Goal: Check status: Check status

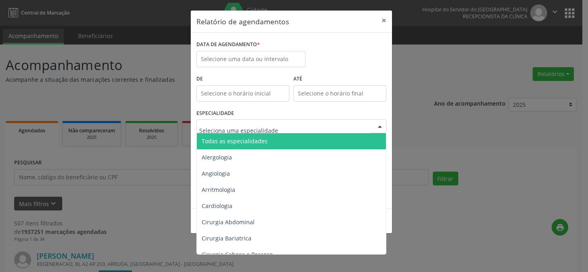
select select "9"
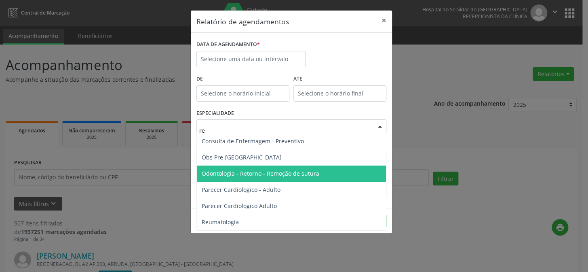
type input "reu"
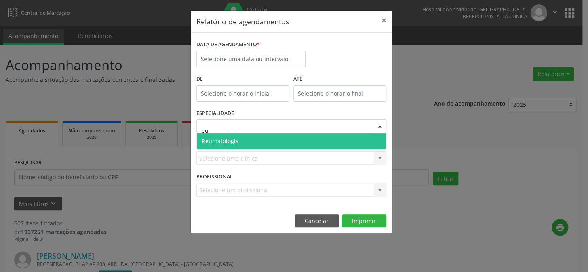
click at [231, 140] on span "Reumatologia" at bounding box center [220, 141] width 37 height 8
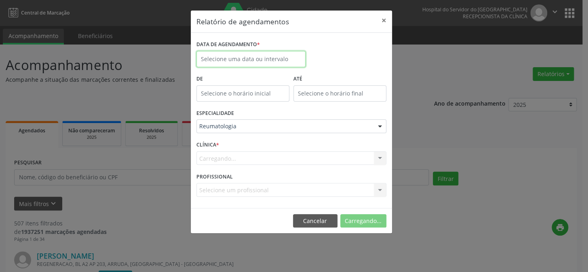
click at [234, 55] on input "text" at bounding box center [250, 59] width 109 height 16
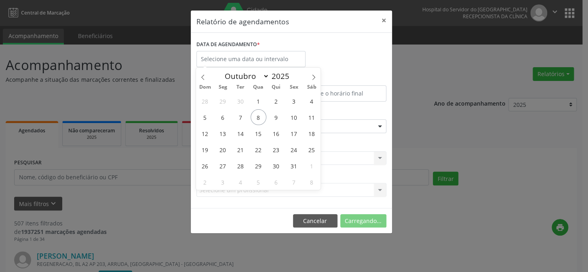
click at [323, 29] on header "Relatório de agendamentos ×" at bounding box center [291, 22] width 201 height 22
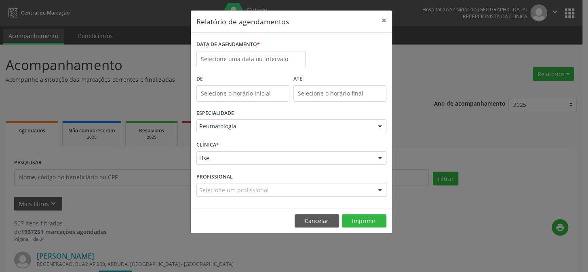
click at [241, 152] on div "Hse" at bounding box center [291, 158] width 190 height 14
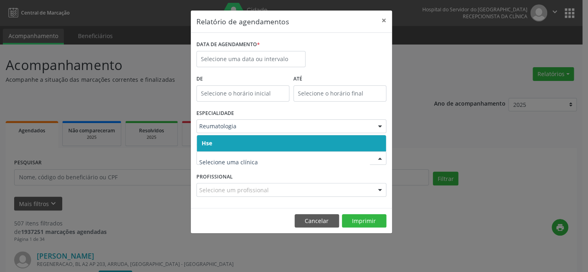
click at [267, 140] on span "Hse" at bounding box center [291, 143] width 189 height 16
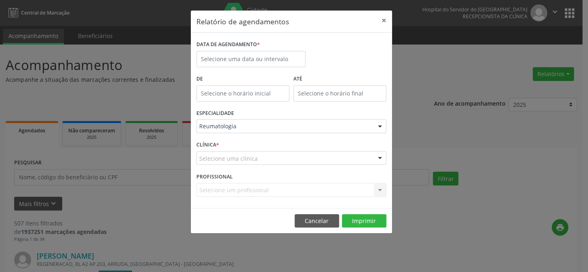
click at [269, 159] on div "Selecione uma clínica" at bounding box center [291, 158] width 190 height 14
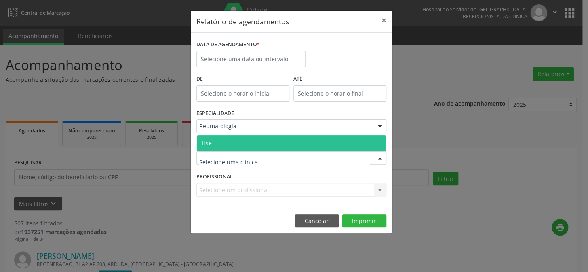
click at [272, 139] on span "Hse" at bounding box center [291, 143] width 189 height 16
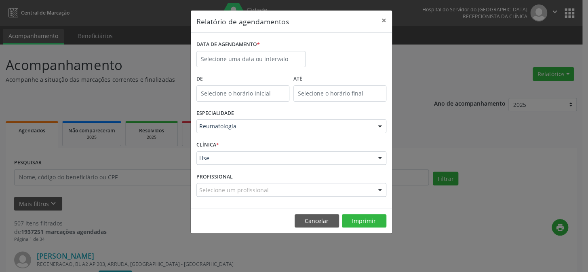
click at [272, 188] on div "Selecione um profissional" at bounding box center [291, 190] width 190 height 14
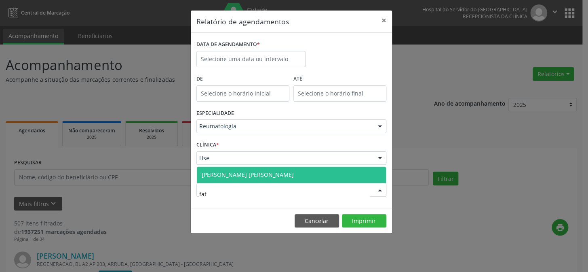
type input "fati"
click at [275, 171] on span "[PERSON_NAME] [PERSON_NAME]" at bounding box center [291, 175] width 189 height 16
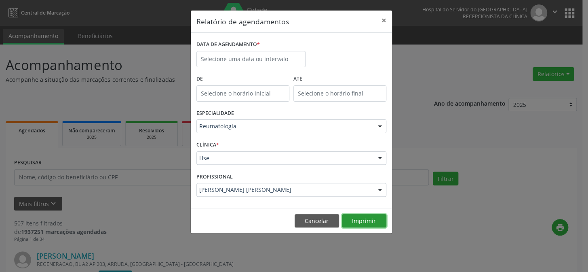
click at [369, 223] on button "Imprimir" at bounding box center [364, 221] width 44 height 14
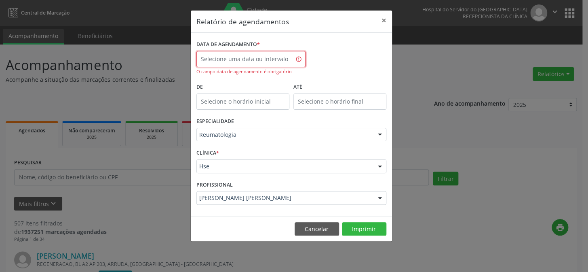
click at [271, 55] on input "text" at bounding box center [250, 59] width 109 height 16
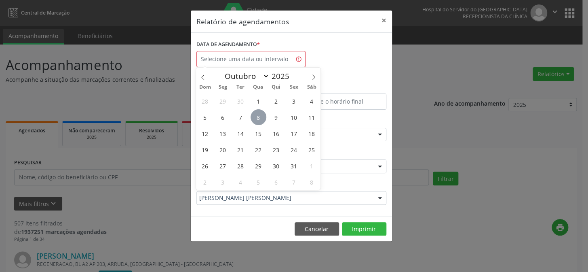
click at [260, 112] on span "8" at bounding box center [259, 117] width 16 height 16
type input "08/10/2025"
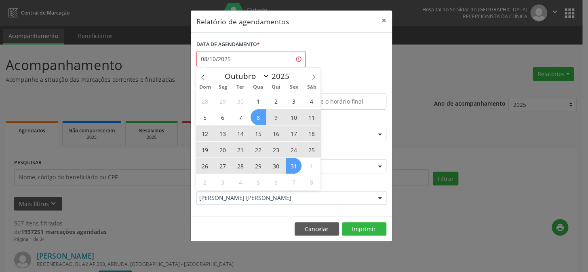
click at [295, 163] on span "31" at bounding box center [294, 166] width 16 height 16
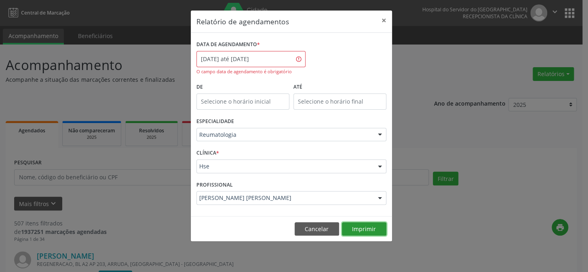
click at [358, 230] on button "Imprimir" at bounding box center [364, 229] width 44 height 14
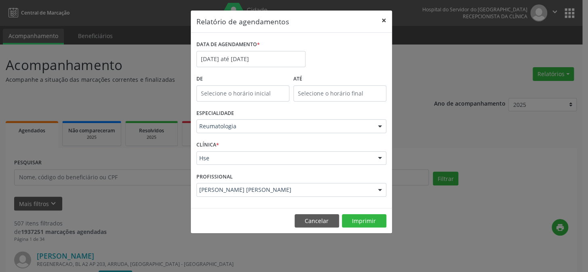
click at [390, 18] on button "×" at bounding box center [384, 21] width 16 height 20
